Goal: Complete application form

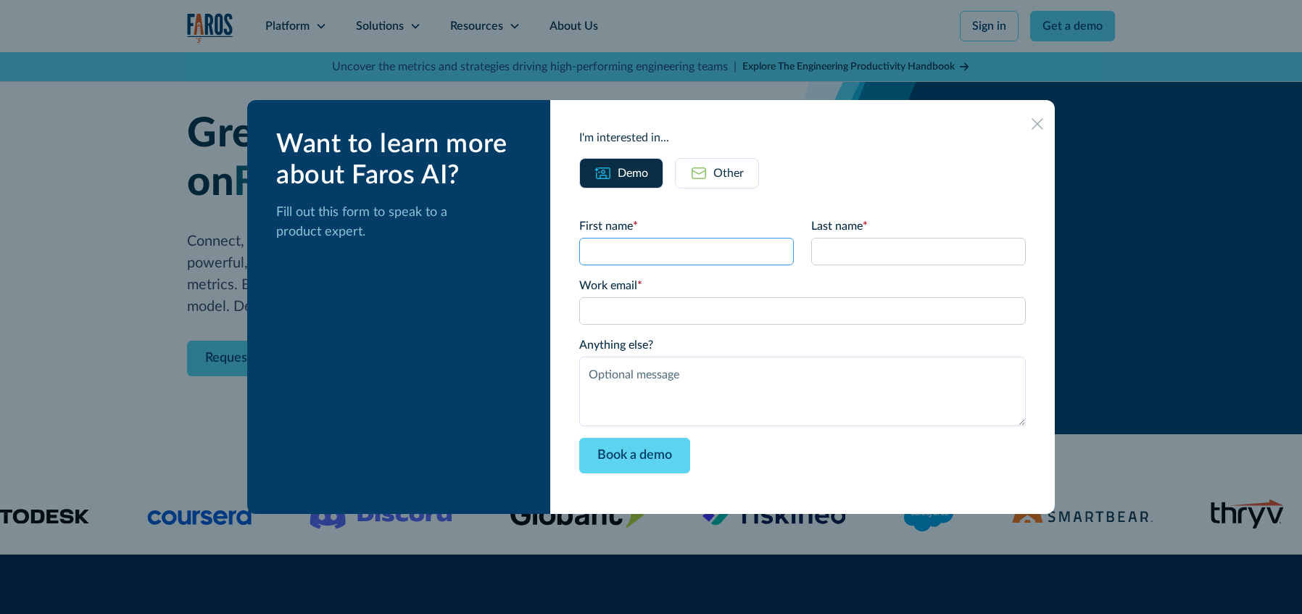
click at [659, 241] on input "First name *" at bounding box center [686, 252] width 215 height 28
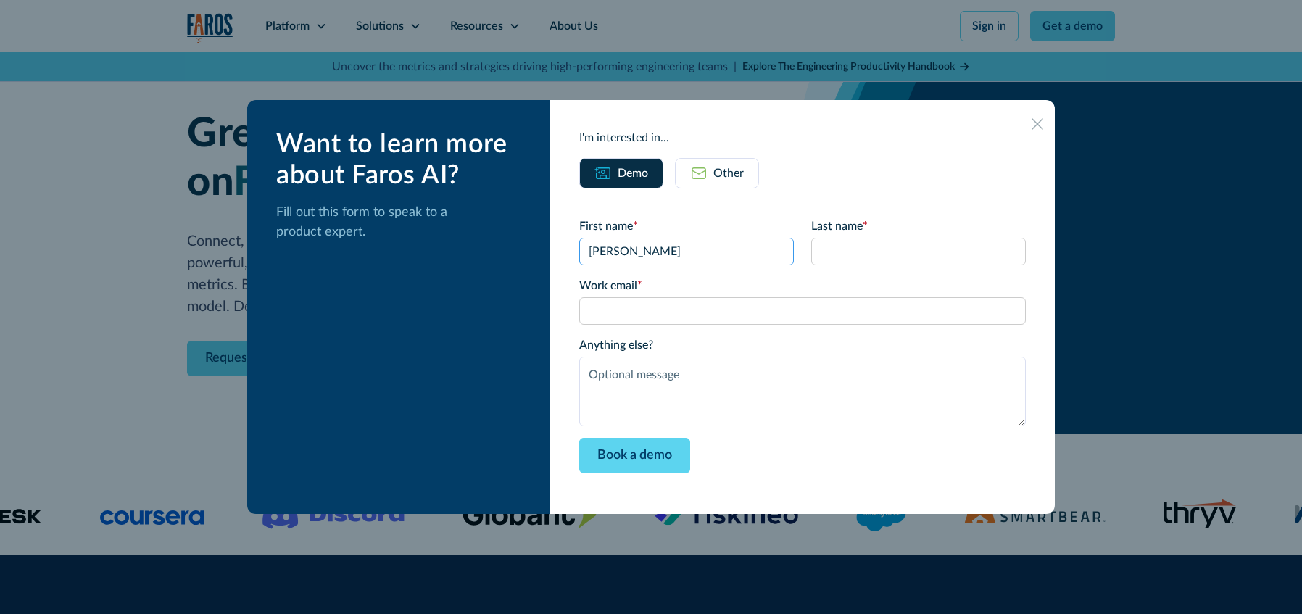
type input "[PERSON_NAME]"
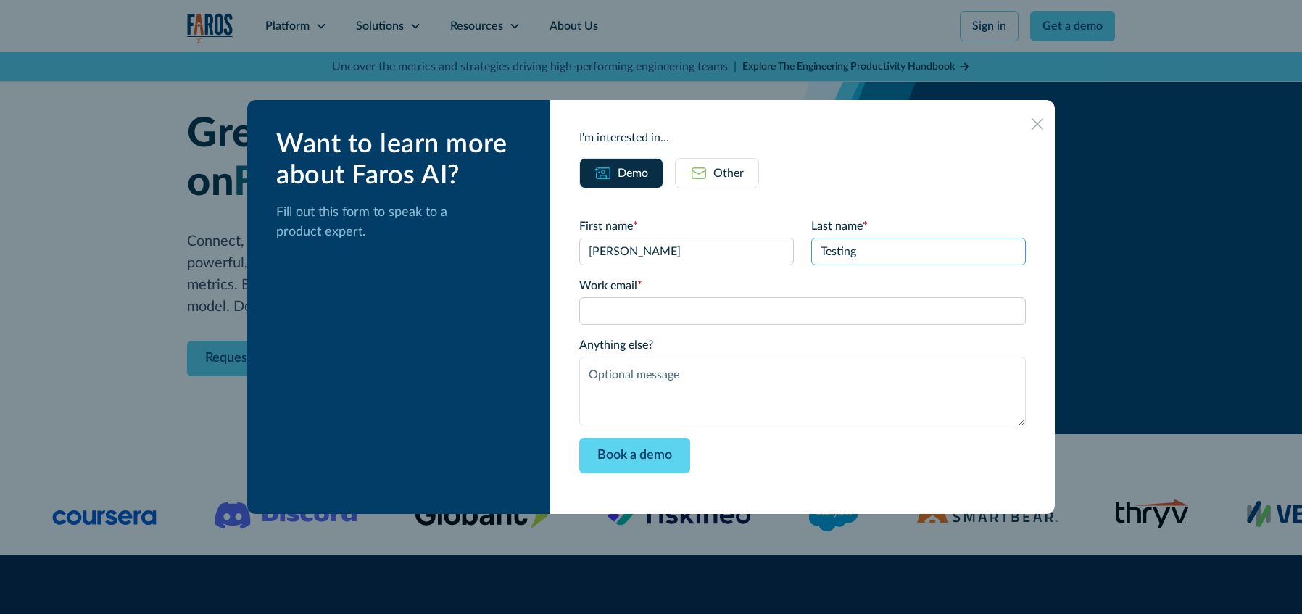
type input "Testing"
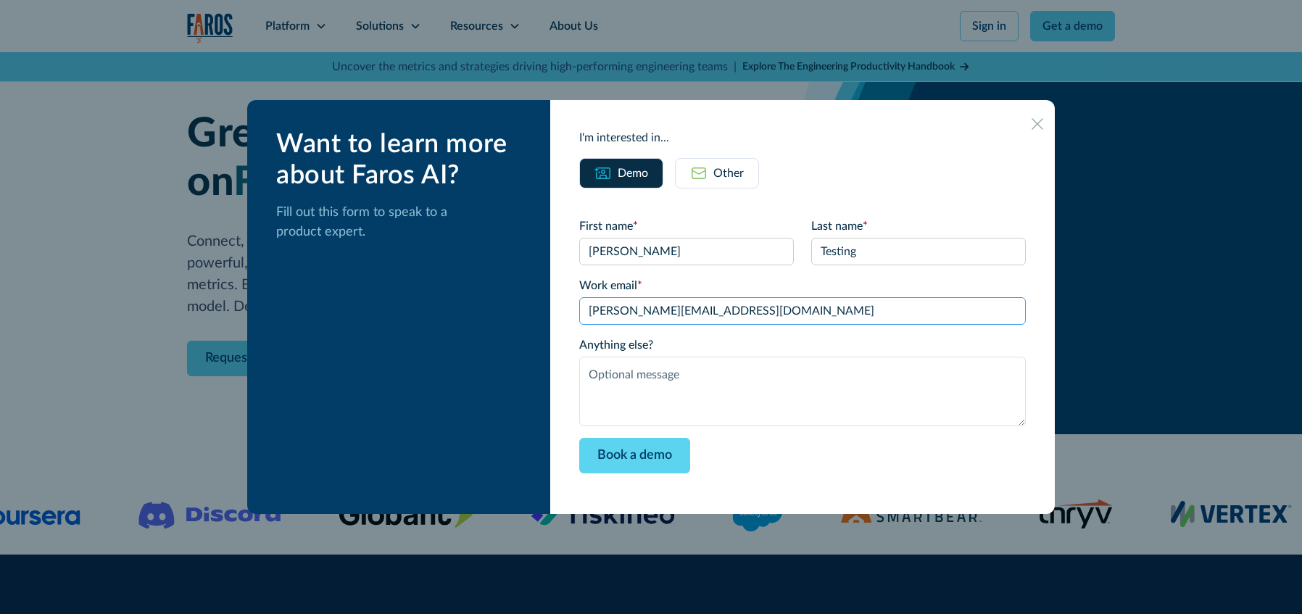
type input "[PERSON_NAME][EMAIL_ADDRESS][DOMAIN_NAME]"
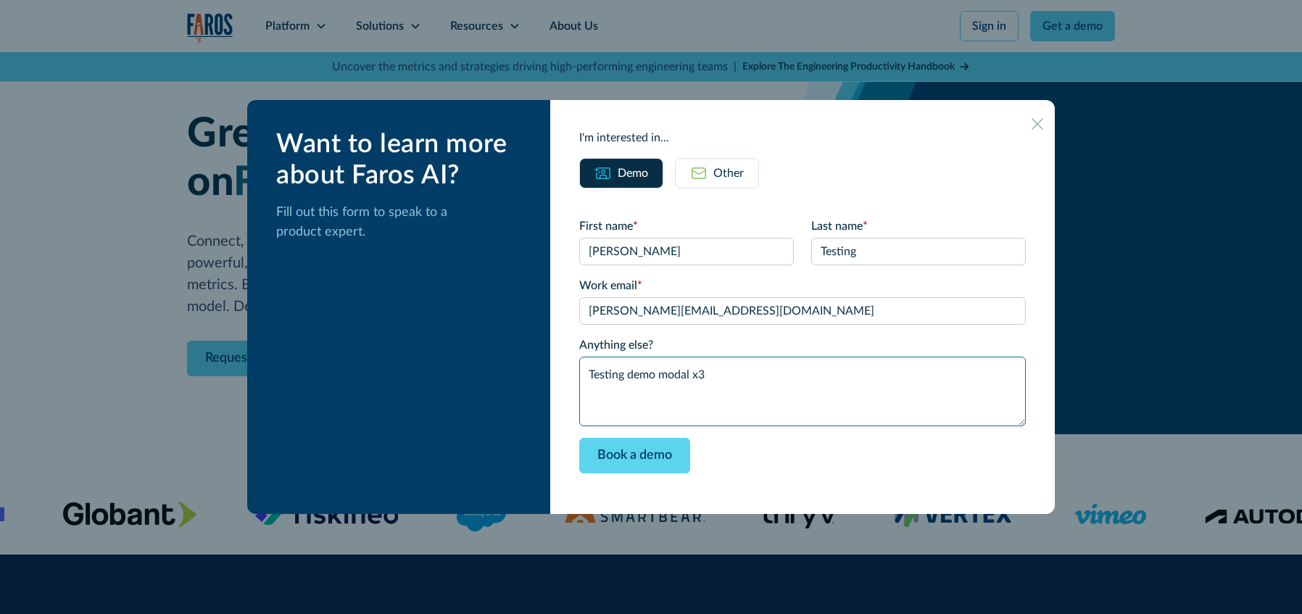
type textarea "Testing demo modal x3"
click at [550, 199] on div "Want to learn more about Faros AI? Fill out this form to speak to a product exp…" at bounding box center [398, 307] width 303 height 414
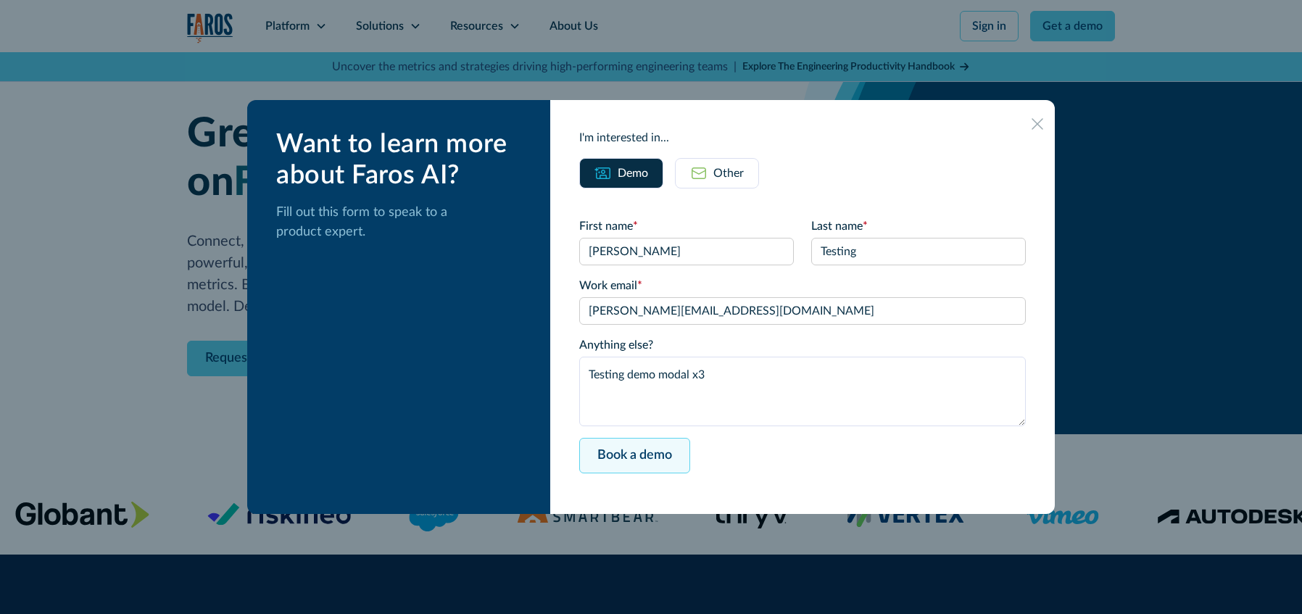
click at [666, 464] on input "Book a demo" at bounding box center [634, 456] width 111 height 36
type input "Please wait..."
